Goal: Task Accomplishment & Management: Manage account settings

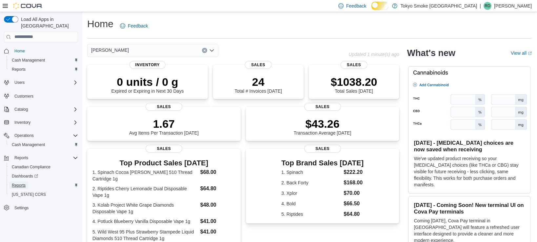
click at [23, 183] on span "Reports" at bounding box center [19, 185] width 14 height 5
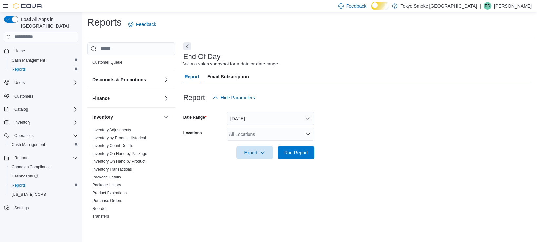
scroll to position [67, 0]
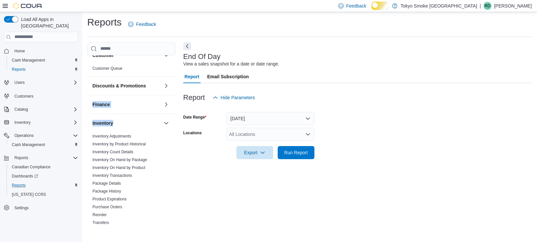
drag, startPoint x: 168, startPoint y: 96, endPoint x: 170, endPoint y: 125, distance: 28.9
click at [170, 125] on div "Cash Management Cash Management Cash Out Details Compliance OCS Transaction Sub…" at bounding box center [131, 145] width 88 height 181
click at [118, 209] on link "Purchase Orders" at bounding box center [107, 207] width 30 height 5
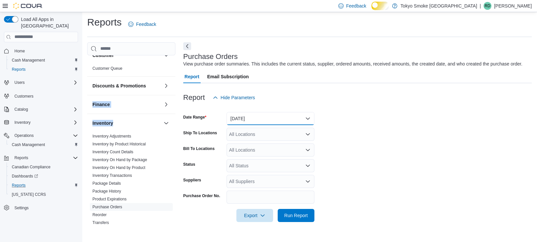
click at [265, 122] on button "[DATE]" at bounding box center [270, 118] width 88 height 13
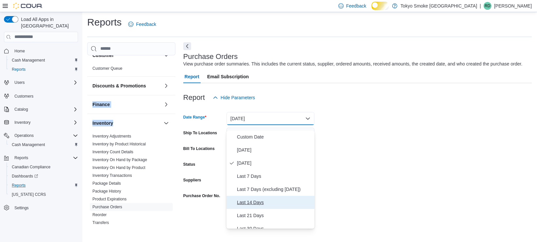
click at [259, 206] on span "Last 14 Days" at bounding box center [274, 203] width 75 height 8
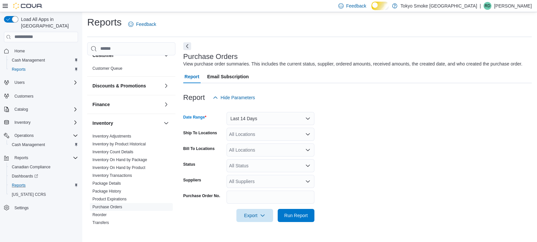
click at [246, 138] on div "All Locations" at bounding box center [270, 134] width 88 height 13
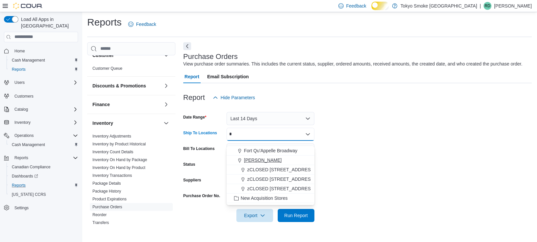
type input "*"
click at [254, 157] on span "[PERSON_NAME]" at bounding box center [263, 160] width 38 height 7
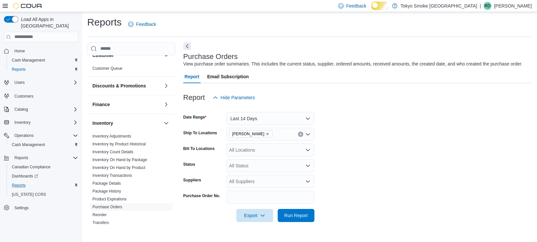
click at [397, 191] on form "Date Range Last 14 Days Ship To Locations [GEOGRAPHIC_DATA][PERSON_NAME] Bill T…" at bounding box center [357, 163] width 348 height 118
click at [305, 218] on span "Run Report" at bounding box center [296, 215] width 24 height 7
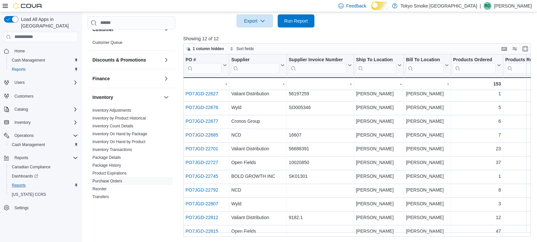
scroll to position [31, 0]
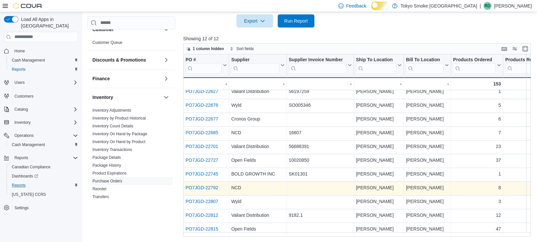
click at [207, 185] on link "PO7JGD-22792" at bounding box center [201, 187] width 33 height 5
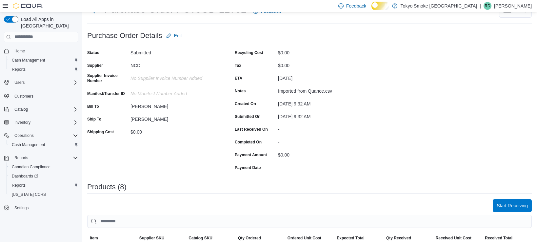
scroll to position [24, 0]
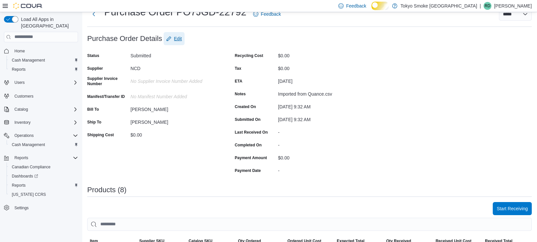
click at [182, 42] on span "Edit" at bounding box center [178, 38] width 8 height 7
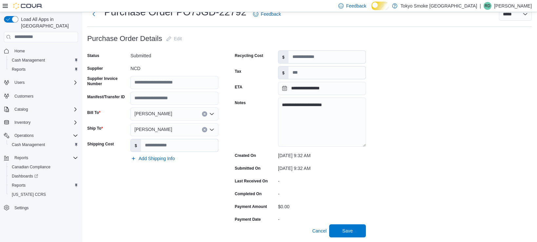
click at [174, 79] on div "Status Submitted Supplier NCD Supplier Invoice Number Manifest/Transfer ID Bill…" at bounding box center [152, 137] width 131 height 174
click at [171, 81] on input "Supplier Invoice Number" at bounding box center [174, 82] width 88 height 13
type input "*****"
click at [346, 234] on span "Save" at bounding box center [347, 230] width 29 height 13
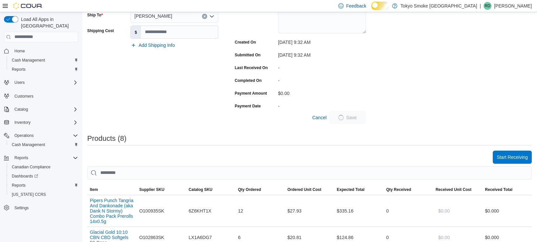
scroll to position [157, 0]
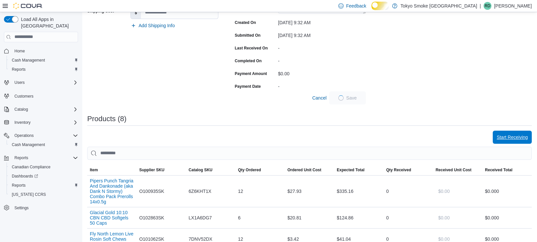
click at [507, 142] on span "Start Receiving" at bounding box center [511, 137] width 31 height 13
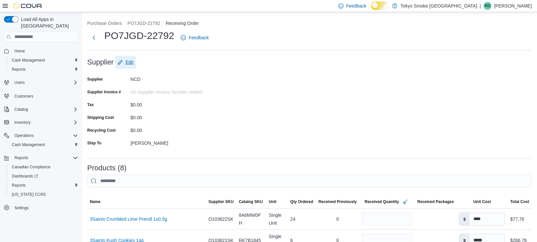
click at [133, 64] on span "Edit" at bounding box center [129, 62] width 8 height 7
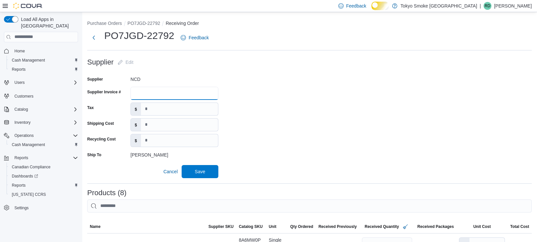
click at [160, 90] on input "Supplier Invoice #" at bounding box center [174, 93] width 88 height 13
type input "*****"
click at [205, 175] on span "Save" at bounding box center [200, 171] width 10 height 7
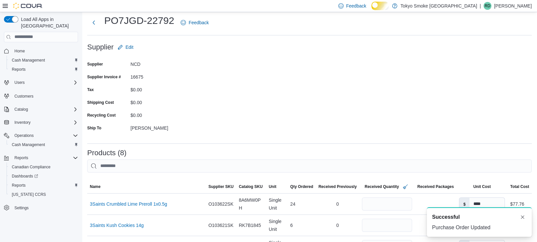
scroll to position [8, 0]
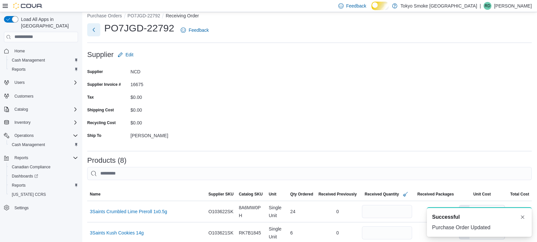
click at [93, 32] on button "Next" at bounding box center [93, 29] width 13 height 13
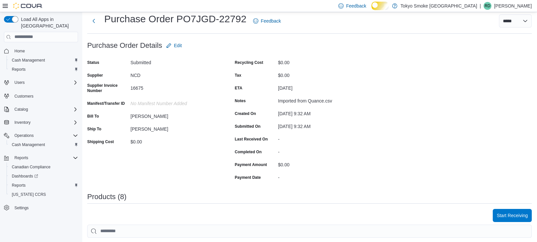
scroll to position [211, 0]
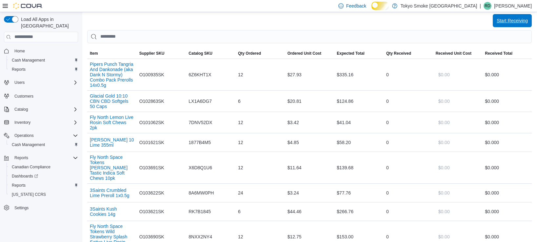
click at [503, 24] on span "Start Receiving" at bounding box center [511, 20] width 31 height 7
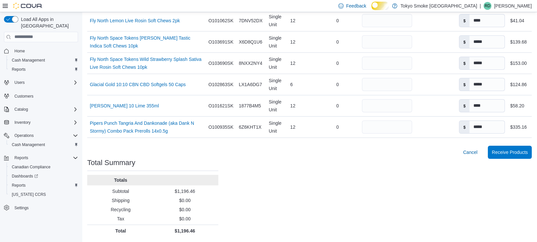
scroll to position [258, 0]
click at [516, 159] on span "Receive Products" at bounding box center [509, 151] width 36 height 13
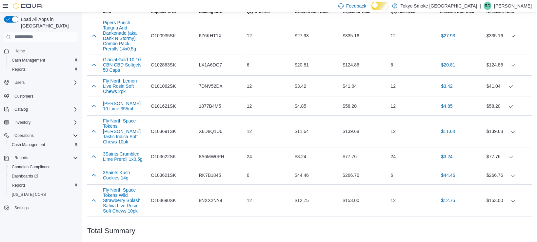
scroll to position [251, 0]
